Goal: Transaction & Acquisition: Purchase product/service

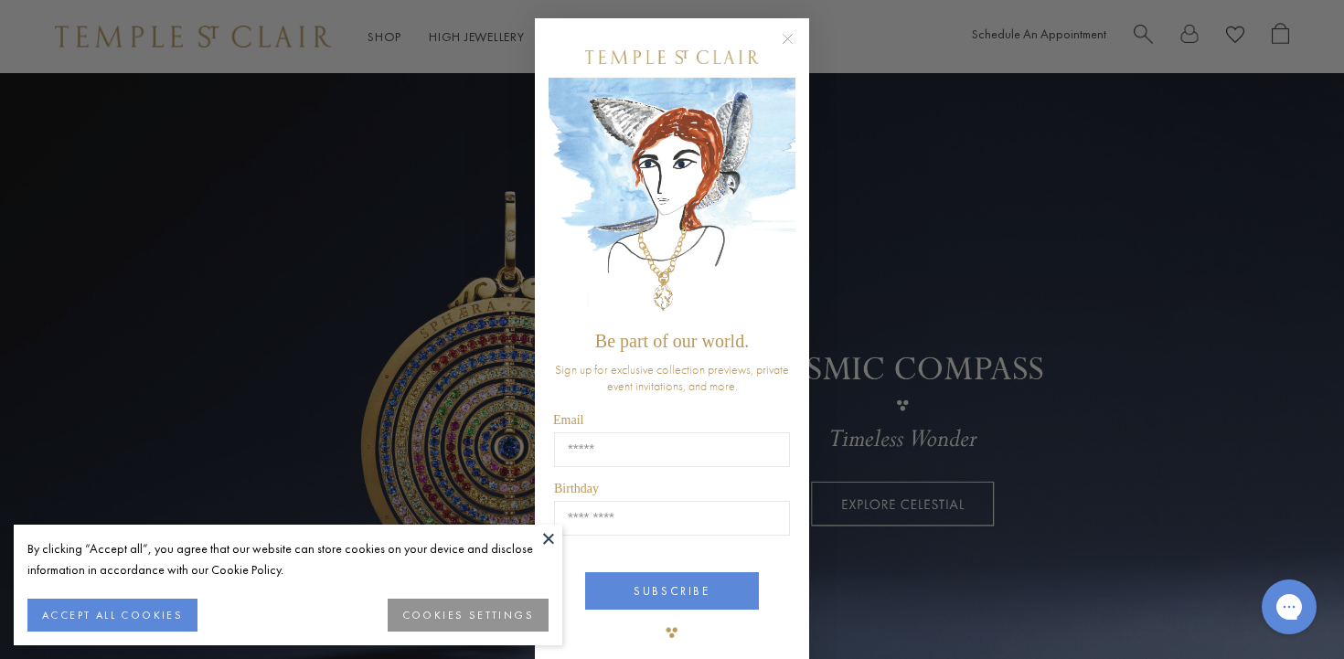
click at [784, 40] on circle "Close dialog" at bounding box center [788, 39] width 22 height 22
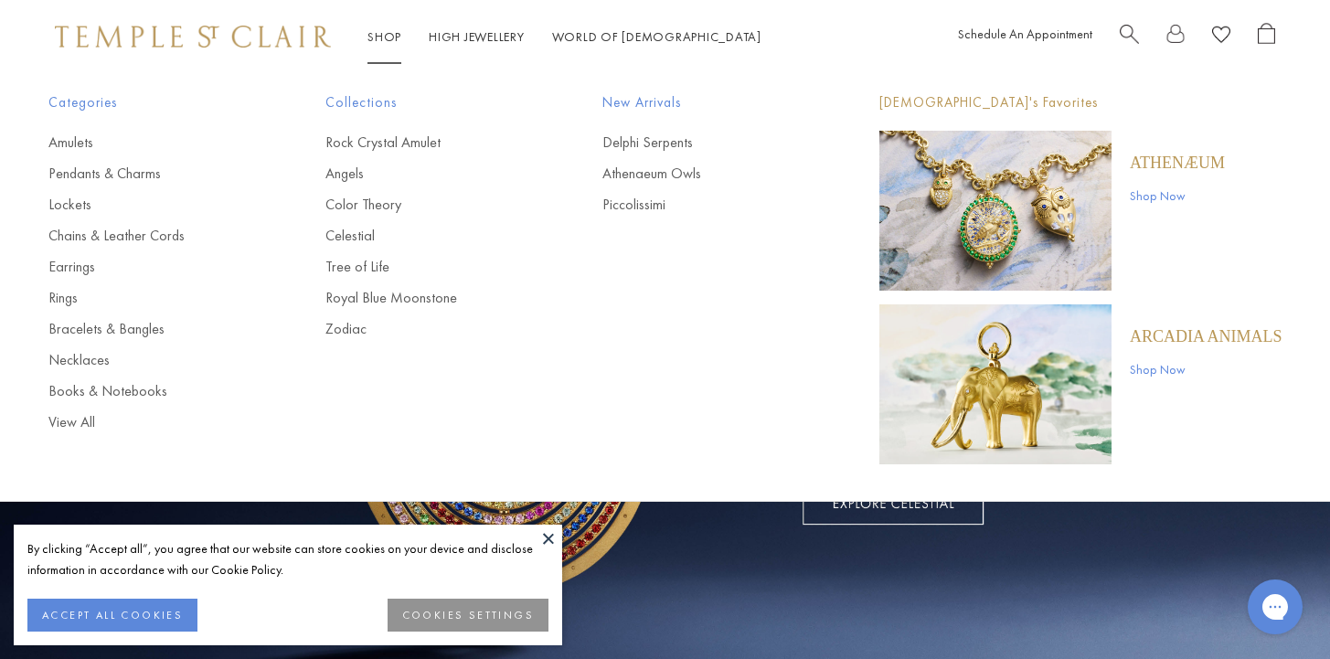
click at [386, 36] on link "Shop Shop" at bounding box center [384, 36] width 34 height 16
click at [84, 177] on link "Pendants & Charms" at bounding box center [150, 174] width 204 height 20
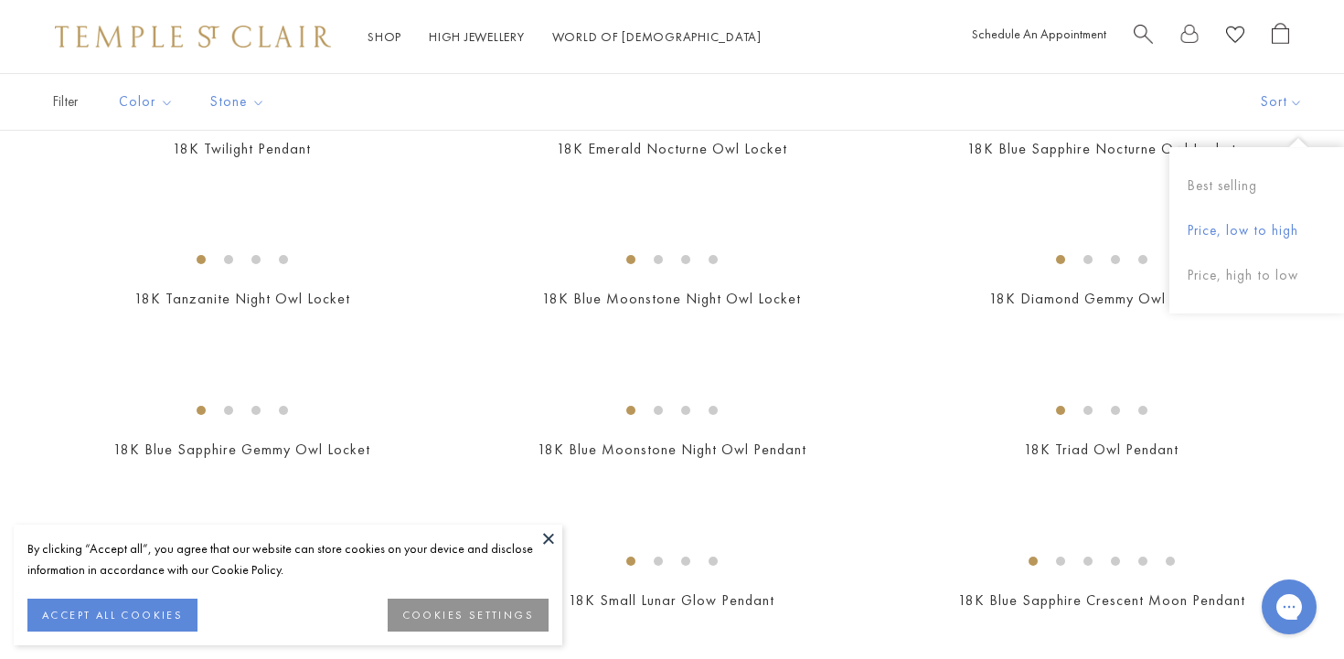
click at [1236, 229] on button "Price, low to high" at bounding box center [1256, 230] width 175 height 45
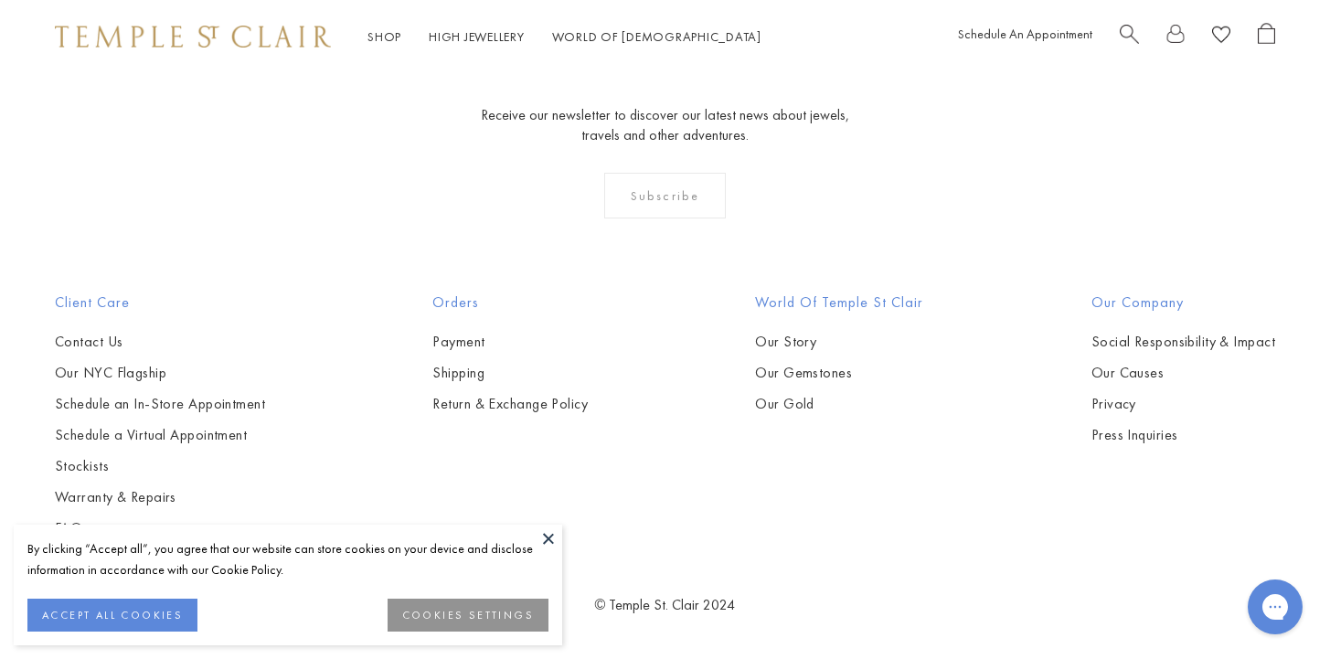
scroll to position [4861, 0]
